Goal: Task Accomplishment & Management: Use online tool/utility

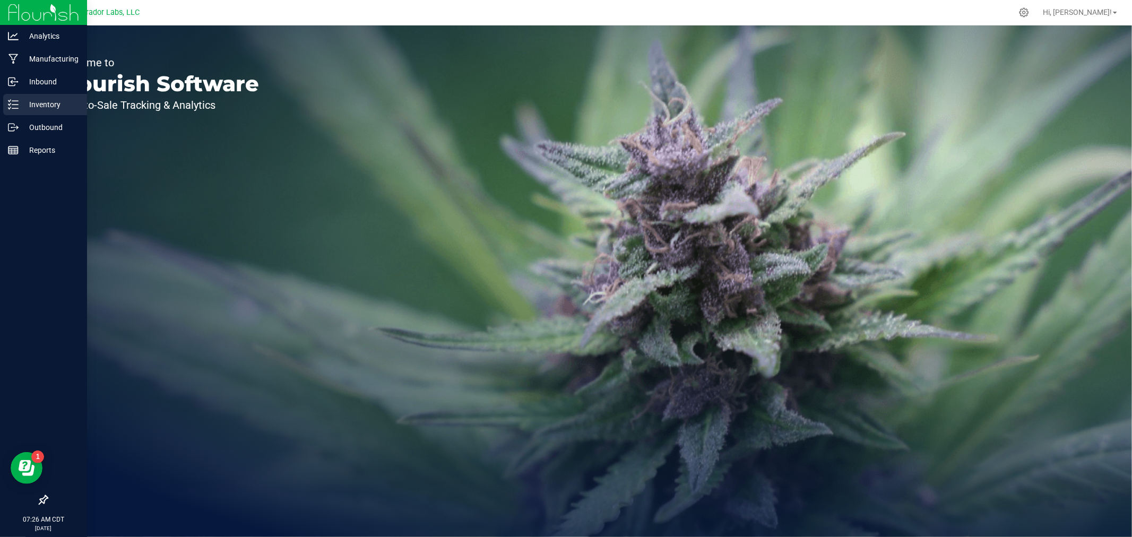
click at [40, 107] on p "Inventory" at bounding box center [51, 104] width 64 height 13
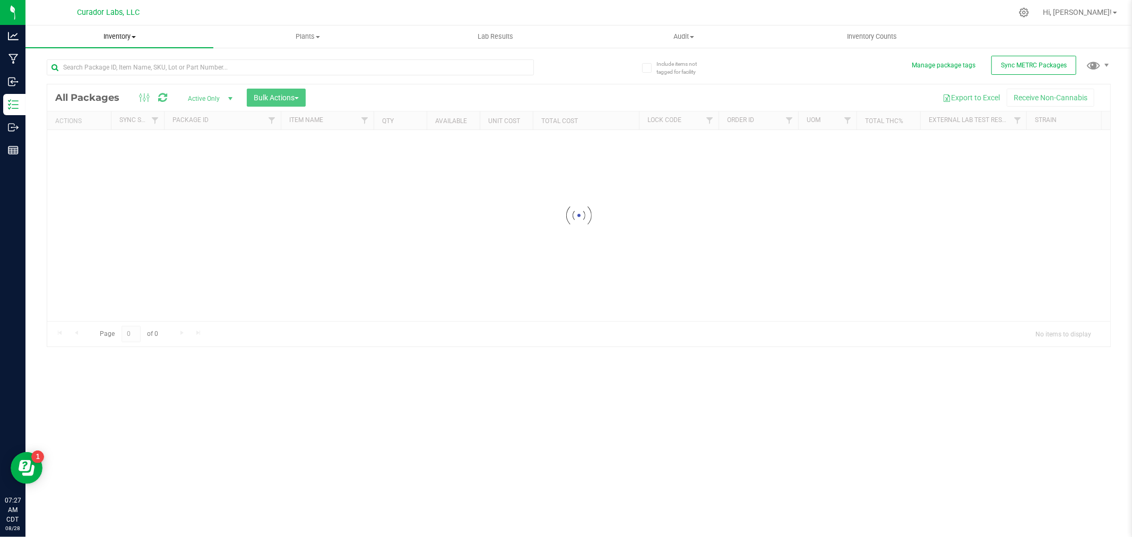
click at [127, 40] on span "Inventory" at bounding box center [119, 37] width 188 height 10
click at [81, 73] on span "All inventory" at bounding box center [61, 76] width 72 height 9
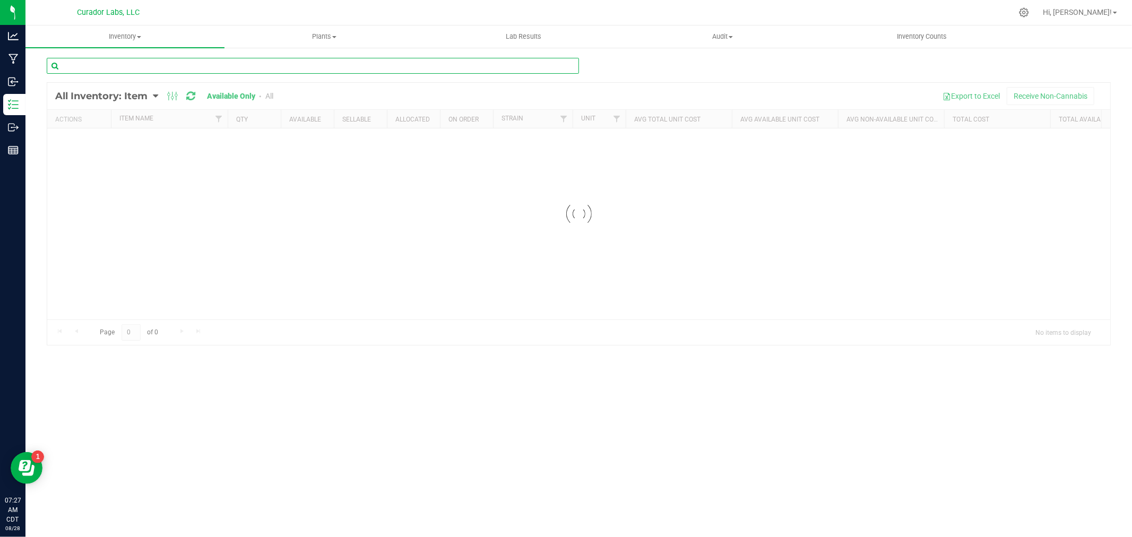
click at [102, 61] on input "text" at bounding box center [313, 66] width 532 height 16
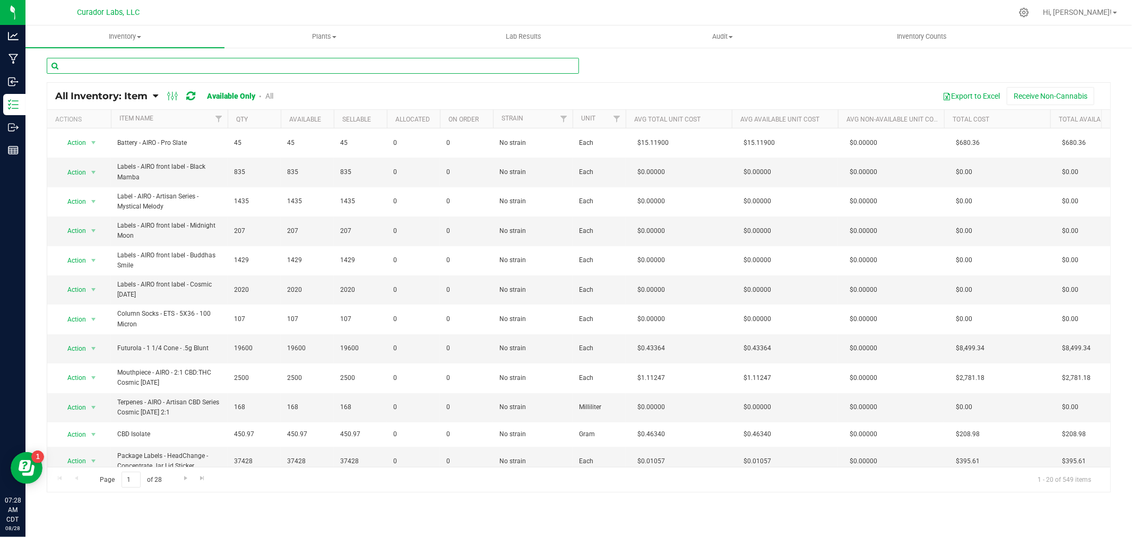
click at [199, 59] on input "text" at bounding box center [313, 66] width 532 height 16
type input "single"
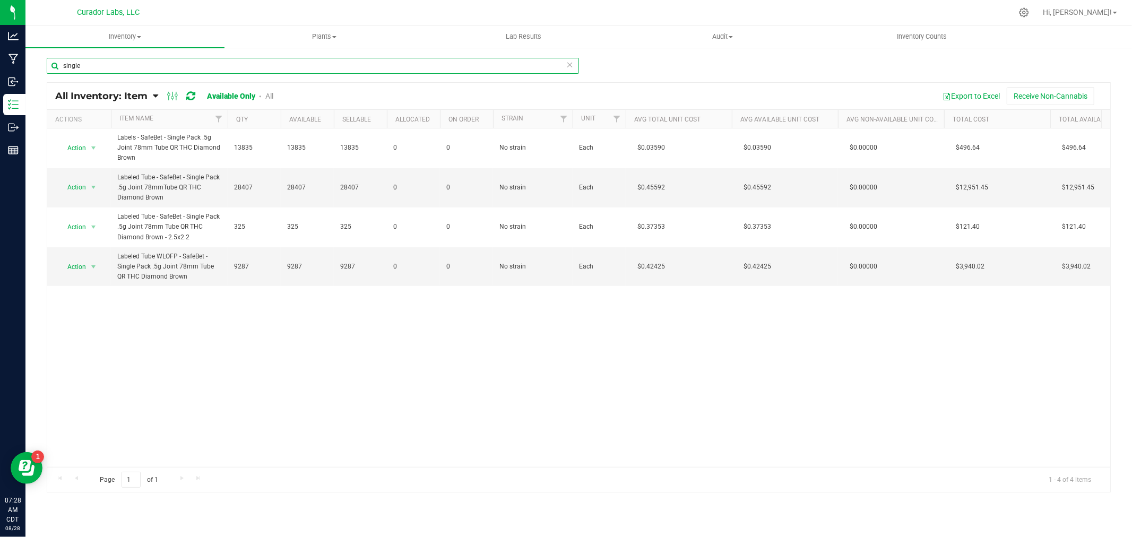
click at [135, 66] on input "single" at bounding box center [313, 66] width 532 height 16
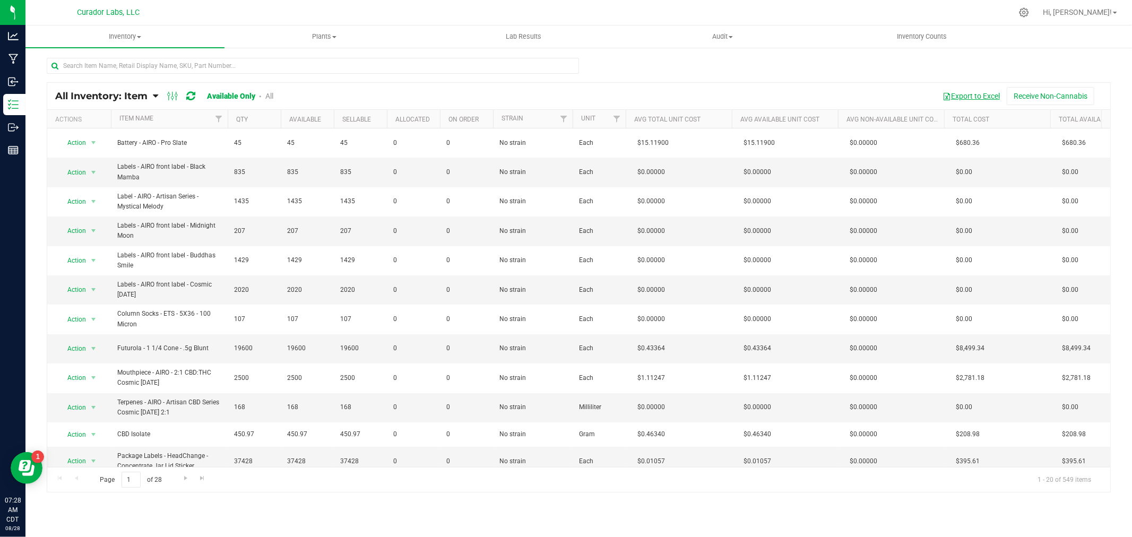
click at [986, 98] on button "Export to Excel" at bounding box center [971, 96] width 71 height 18
